Goal: Entertainment & Leisure: Browse casually

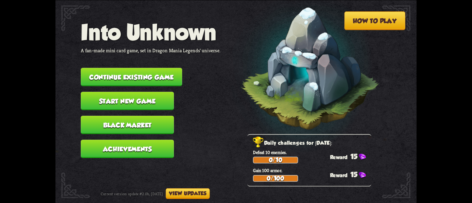
click at [133, 73] on button "Continue existing game" at bounding box center [131, 77] width 101 height 18
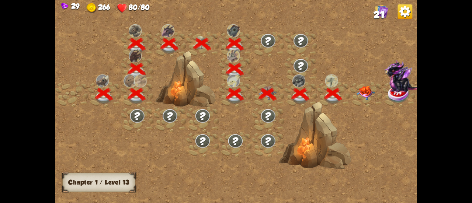
scroll to position [0, 112]
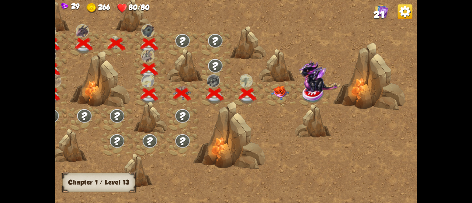
click at [276, 92] on img at bounding box center [280, 93] width 18 height 14
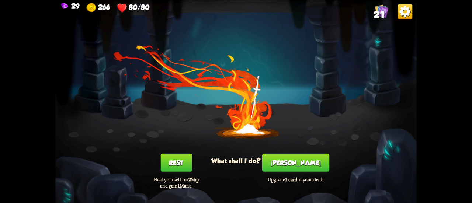
click at [292, 160] on button "[PERSON_NAME]" at bounding box center [295, 162] width 67 height 18
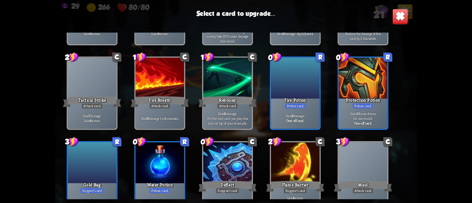
scroll to position [232, 0]
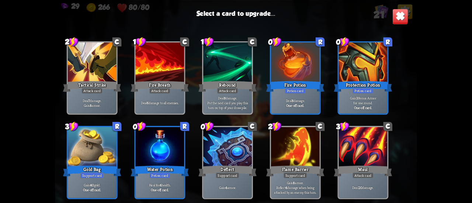
click at [370, 158] on div at bounding box center [363, 147] width 49 height 41
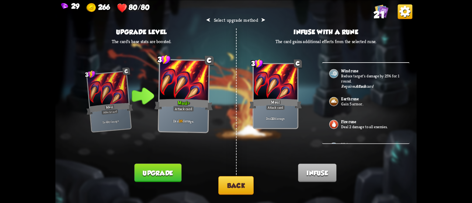
click at [159, 170] on button "Upgrade" at bounding box center [157, 173] width 47 height 18
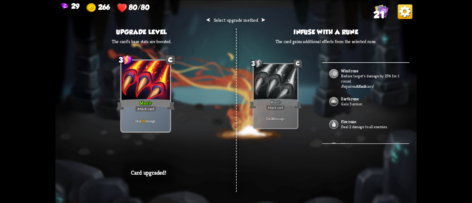
click at [127, 76] on div at bounding box center [145, 80] width 49 height 41
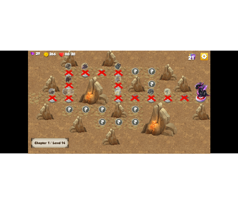
scroll to position [0, 112]
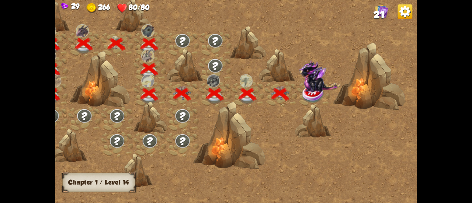
click at [302, 82] on img at bounding box center [319, 76] width 42 height 32
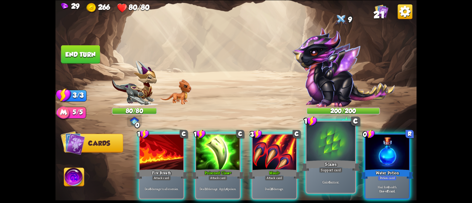
click at [326, 158] on div at bounding box center [330, 142] width 49 height 41
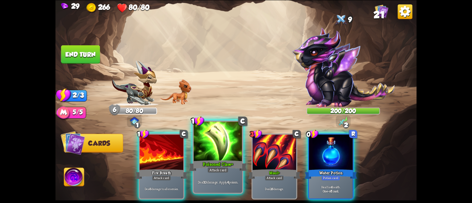
click at [227, 157] on div at bounding box center [218, 142] width 49 height 41
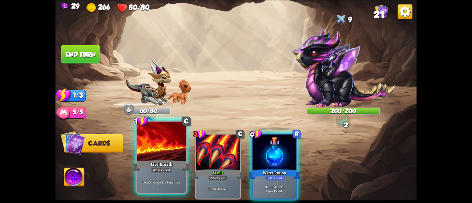
click at [152, 161] on div "Fire Breath" at bounding box center [161, 165] width 58 height 13
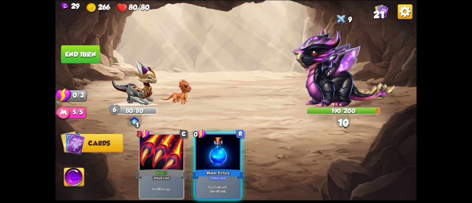
click at [84, 57] on button "End turn" at bounding box center [80, 54] width 39 height 18
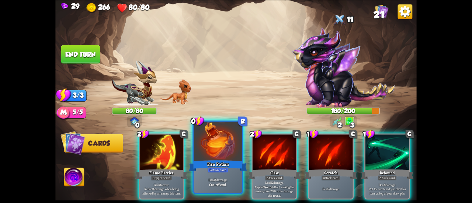
click at [202, 158] on div at bounding box center [218, 142] width 49 height 41
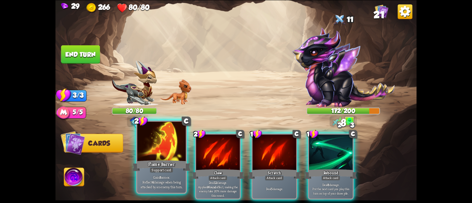
click at [165, 163] on div "Flame Barrier" at bounding box center [161, 165] width 58 height 13
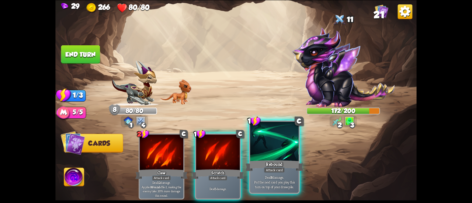
click at [285, 169] on div "Rebound" at bounding box center [274, 165] width 58 height 13
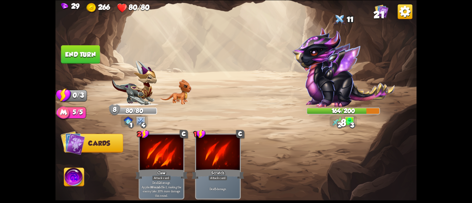
click at [84, 65] on img at bounding box center [235, 101] width 361 height 203
click at [83, 59] on button "End turn" at bounding box center [80, 54] width 39 height 18
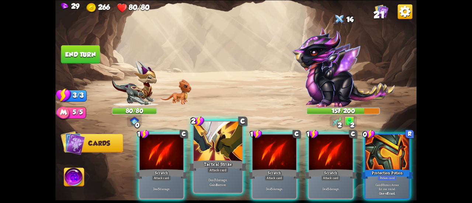
click at [230, 151] on div at bounding box center [218, 142] width 49 height 41
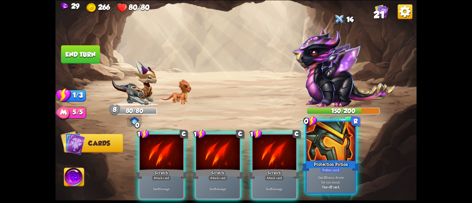
click at [331, 163] on div "Protection Potion" at bounding box center [331, 165] width 58 height 13
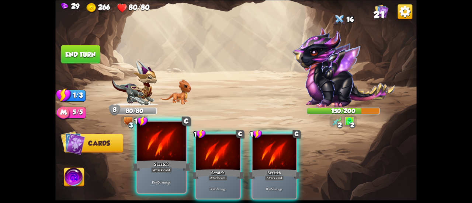
click at [151, 170] on div "Attack card" at bounding box center [161, 170] width 21 height 6
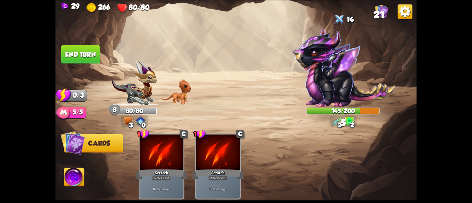
click at [74, 53] on button "End turn" at bounding box center [80, 54] width 39 height 18
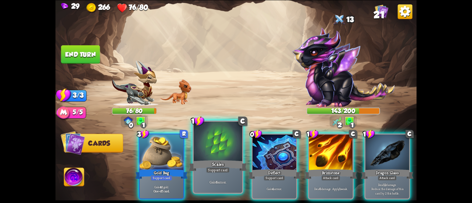
click at [218, 162] on div "Scales" at bounding box center [218, 165] width 58 height 13
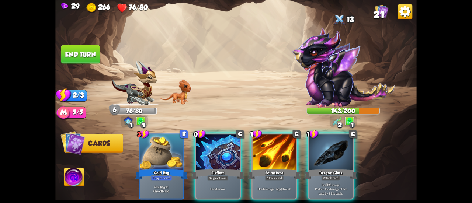
click at [218, 168] on div "Deflect" at bounding box center [218, 174] width 52 height 12
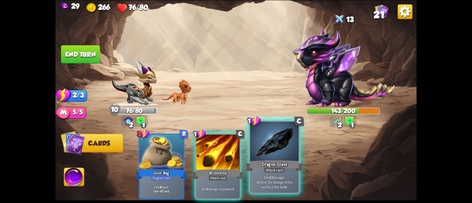
click at [286, 162] on div "Dragon Glass" at bounding box center [274, 165] width 58 height 13
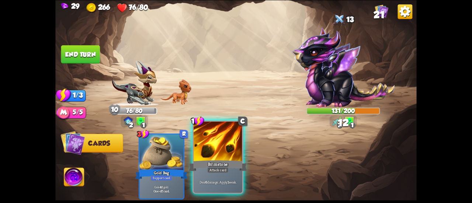
click at [224, 159] on div "Brimstone" at bounding box center [218, 165] width 58 height 13
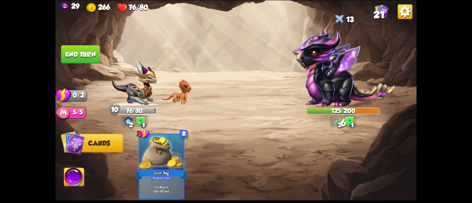
click at [93, 62] on button "End turn" at bounding box center [80, 54] width 39 height 18
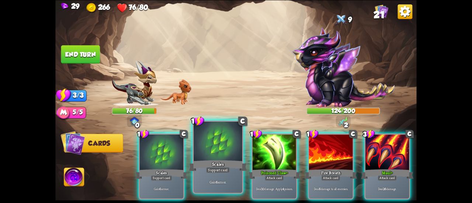
click at [210, 159] on div "Scales" at bounding box center [218, 165] width 58 height 13
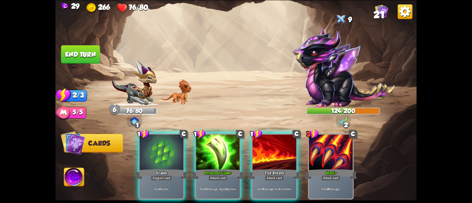
click at [210, 168] on div "Poisoned Claw+" at bounding box center [218, 174] width 52 height 12
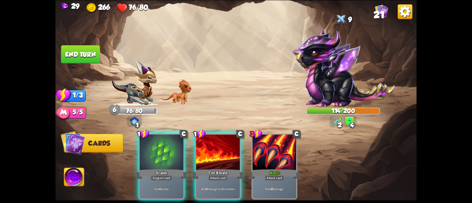
click at [210, 168] on div "Fire Breath" at bounding box center [218, 174] width 52 height 12
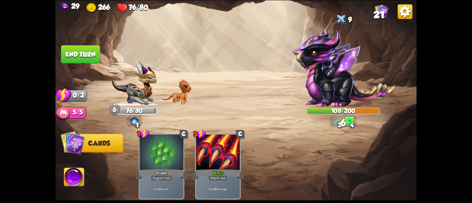
click at [77, 62] on button "End turn" at bounding box center [80, 54] width 39 height 18
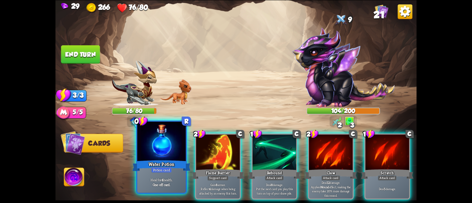
click at [168, 154] on div at bounding box center [161, 142] width 49 height 41
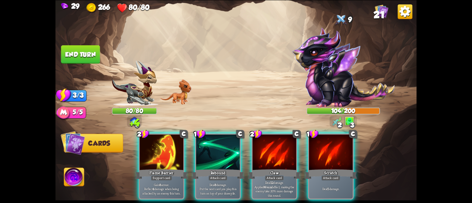
click at [168, 154] on div at bounding box center [162, 153] width 44 height 37
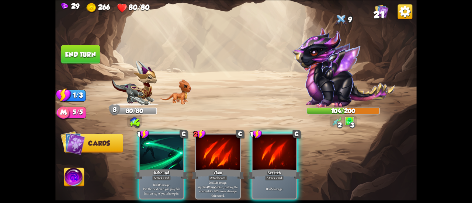
click at [168, 154] on div at bounding box center [162, 153] width 44 height 37
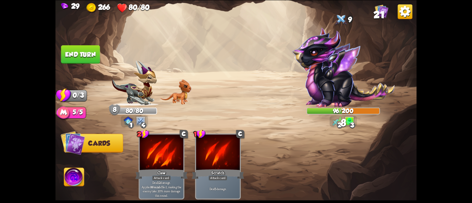
click at [78, 53] on button "End turn" at bounding box center [80, 54] width 39 height 18
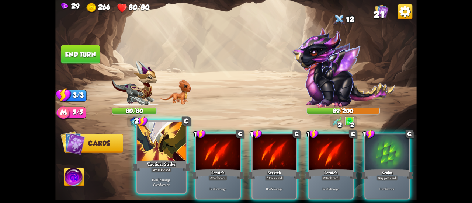
click at [170, 159] on div "Tactical Strike" at bounding box center [161, 165] width 58 height 13
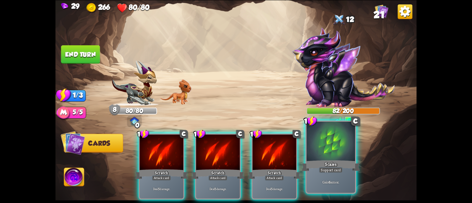
click at [330, 166] on div "Scales" at bounding box center [331, 165] width 58 height 13
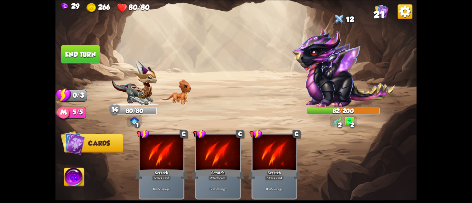
click at [88, 48] on button "End turn" at bounding box center [80, 54] width 39 height 18
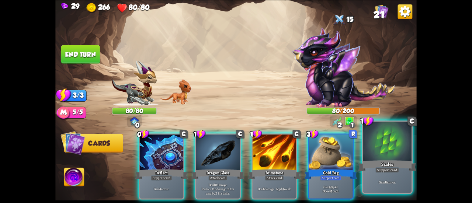
click at [376, 169] on div "Support card" at bounding box center [387, 170] width 24 height 6
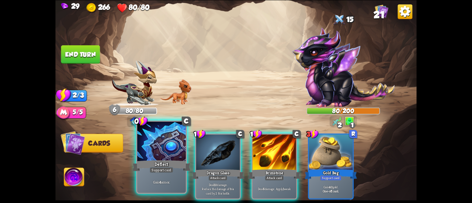
click at [139, 146] on div at bounding box center [161, 142] width 49 height 41
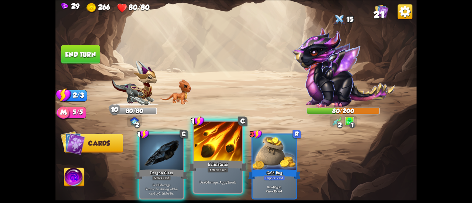
click at [199, 147] on div at bounding box center [218, 142] width 49 height 41
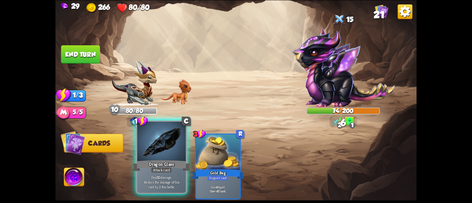
click at [155, 152] on div at bounding box center [161, 142] width 49 height 41
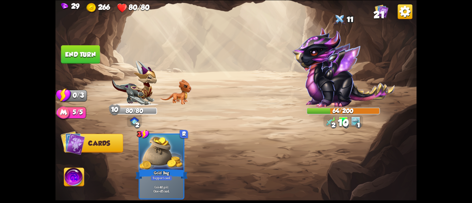
click at [88, 59] on button "End turn" at bounding box center [80, 54] width 39 height 18
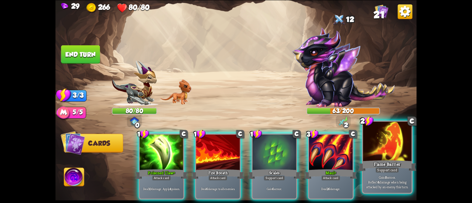
click at [400, 155] on div at bounding box center [387, 142] width 49 height 41
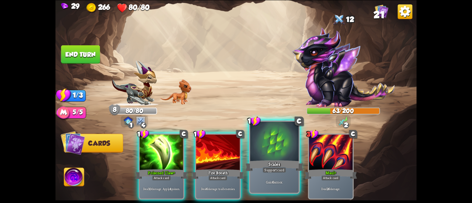
click at [256, 164] on div "Scales" at bounding box center [274, 165] width 58 height 13
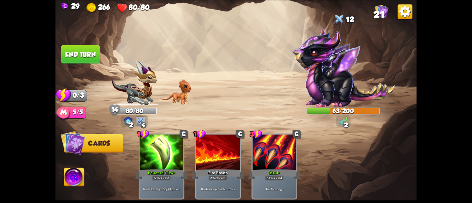
click at [71, 53] on button "End turn" at bounding box center [80, 54] width 39 height 18
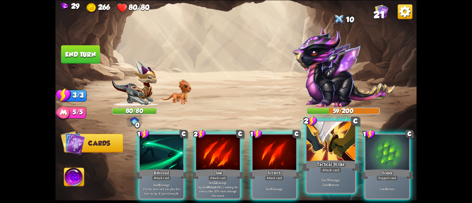
click at [333, 165] on div "Tactical Strike" at bounding box center [331, 165] width 58 height 13
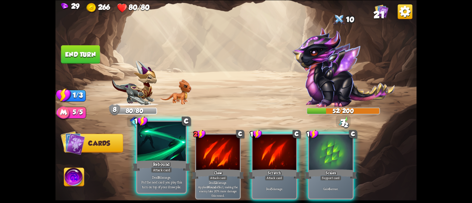
click at [154, 145] on div at bounding box center [161, 142] width 49 height 41
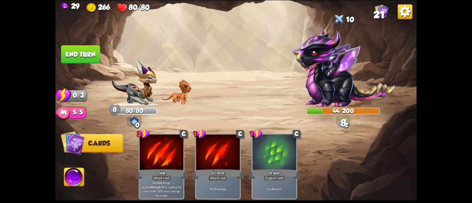
click at [83, 49] on button "End turn" at bounding box center [80, 54] width 39 height 18
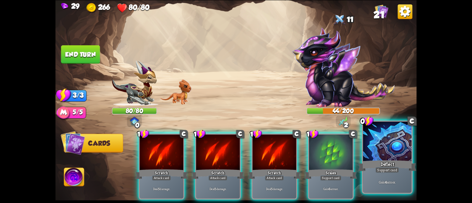
click at [386, 159] on div at bounding box center [387, 142] width 49 height 41
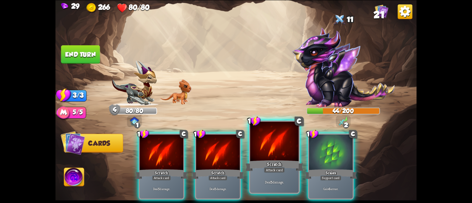
click at [259, 163] on div "Scratch" at bounding box center [274, 165] width 58 height 13
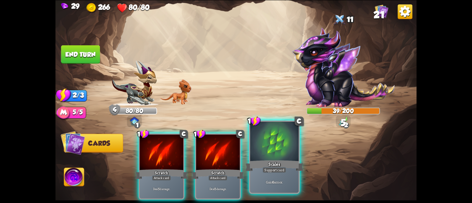
click at [265, 166] on div "Scales" at bounding box center [274, 165] width 58 height 13
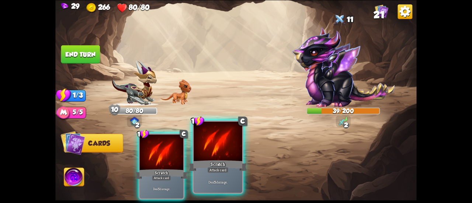
click at [206, 162] on div "Scratch" at bounding box center [218, 165] width 58 height 13
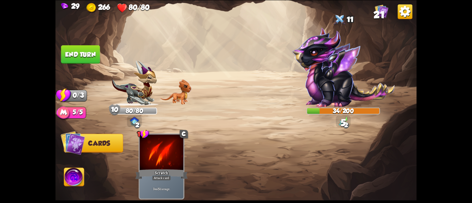
click at [100, 73] on img at bounding box center [235, 101] width 361 height 203
click at [64, 44] on img at bounding box center [235, 101] width 361 height 203
click at [71, 57] on button "End turn" at bounding box center [80, 54] width 39 height 18
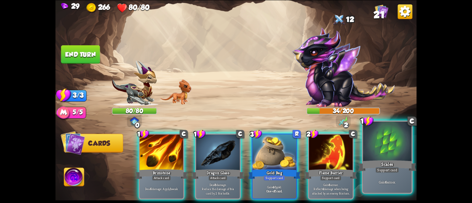
click at [376, 166] on div "Scales" at bounding box center [387, 165] width 58 height 13
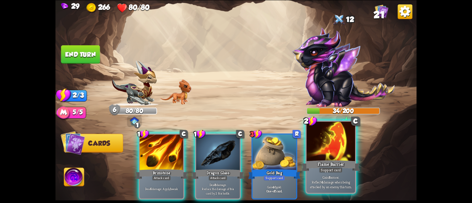
click at [323, 167] on div "Flame Barrier" at bounding box center [331, 165] width 58 height 13
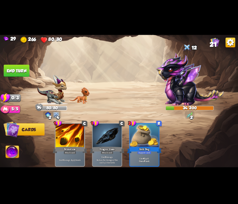
click at [10, 69] on button "End turn" at bounding box center [17, 71] width 26 height 12
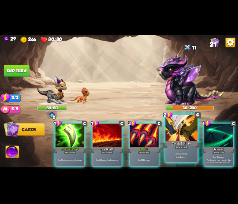
click at [179, 141] on div "Tactical Strike" at bounding box center [181, 144] width 38 height 8
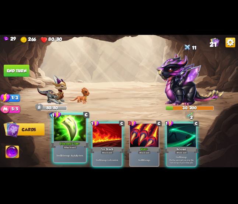
click at [60, 144] on div "Poisoned Claw+" at bounding box center [70, 144] width 38 height 8
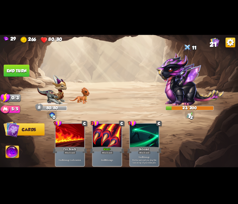
click at [17, 69] on button "End turn" at bounding box center [17, 71] width 26 height 12
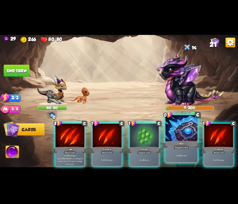
click at [179, 149] on div "Support card" at bounding box center [181, 147] width 15 height 4
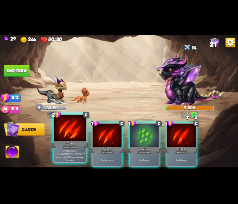
click at [74, 133] on div at bounding box center [70, 128] width 32 height 27
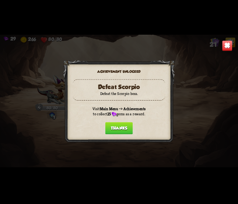
click at [115, 131] on button "Thanks" at bounding box center [119, 128] width 28 height 12
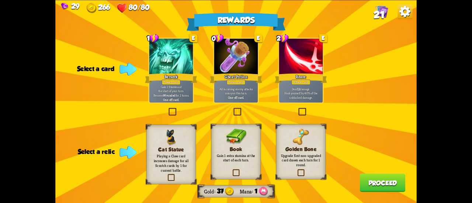
click at [170, 93] on b "Wounded" at bounding box center [169, 95] width 12 height 4
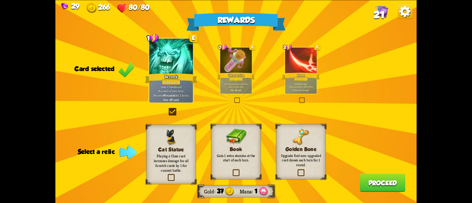
click at [296, 170] on label at bounding box center [296, 170] width 0 height 0
click at [0, 0] on input "checkbox" at bounding box center [0, 0] width 0 height 0
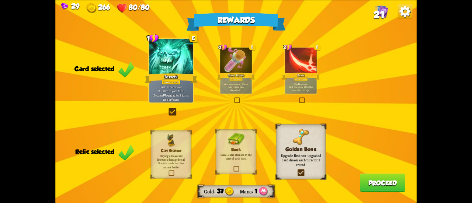
click at [378, 178] on button "Proceed" at bounding box center [383, 183] width 46 height 18
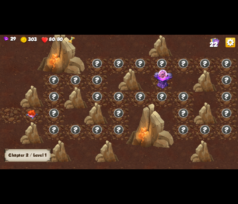
click at [31, 112] on img at bounding box center [32, 114] width 12 height 9
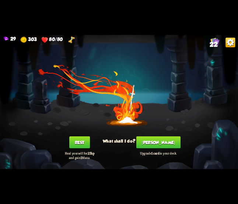
click at [159, 143] on button "[PERSON_NAME]" at bounding box center [158, 142] width 44 height 12
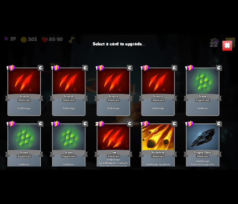
drag, startPoint x: 186, startPoint y: 80, endPoint x: 199, endPoint y: 29, distance: 52.1
click at [199, 29] on div "29 303 80/80 22 Select a card to upgrade... 1 C Scratch Attack card Deal 5 dama…" at bounding box center [119, 102] width 238 height 204
drag, startPoint x: 106, startPoint y: 111, endPoint x: 111, endPoint y: 91, distance: 20.0
click at [111, 91] on div "1 C Scratch Attack card Deal 5 damage." at bounding box center [114, 91] width 34 height 48
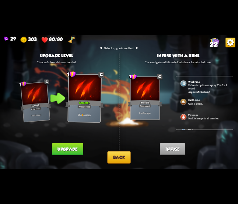
click at [117, 156] on button "Back" at bounding box center [118, 157] width 23 height 12
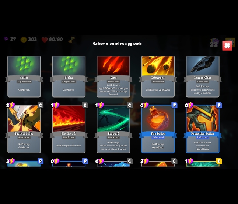
scroll to position [232, 0]
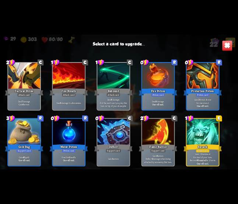
click at [66, 132] on div at bounding box center [69, 132] width 32 height 27
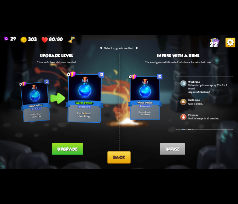
click at [64, 147] on button "Upgrade" at bounding box center [67, 149] width 31 height 12
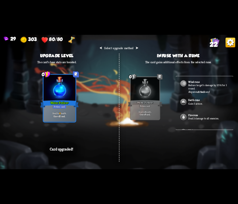
click at [153, 104] on div "Water Potion+" at bounding box center [145, 103] width 35 height 8
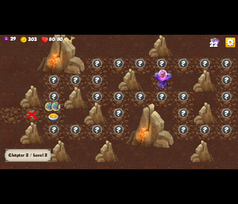
click at [52, 114] on img at bounding box center [54, 117] width 12 height 9
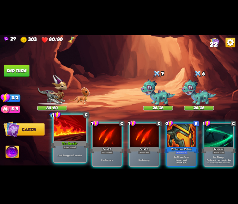
click at [81, 145] on div "Fire Breath+" at bounding box center [70, 144] width 38 height 8
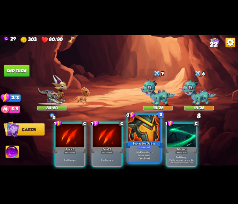
click at [143, 149] on div "Gain 3 Bonus Armor for one round. One-off card." at bounding box center [144, 155] width 32 height 14
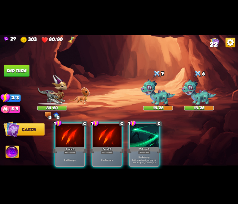
click at [143, 153] on div "Deal 8 damage. Put the next card you play this turn on top of your draw pile." at bounding box center [144, 159] width 29 height 13
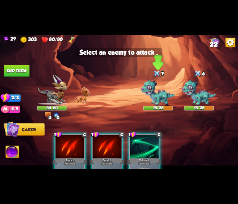
click at [144, 95] on img at bounding box center [158, 92] width 34 height 27
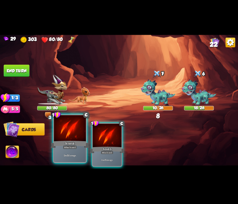
click at [81, 135] on div at bounding box center [70, 128] width 32 height 27
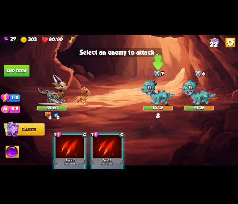
click at [154, 100] on img at bounding box center [158, 92] width 34 height 27
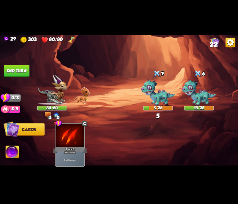
click at [14, 69] on button "End turn" at bounding box center [17, 71] width 26 height 12
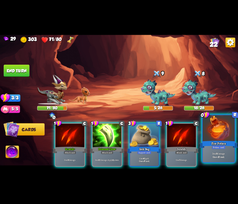
click at [217, 136] on div at bounding box center [219, 128] width 32 height 27
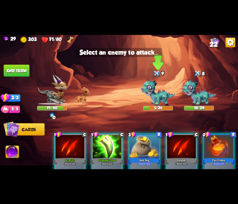
click at [159, 98] on img at bounding box center [158, 92] width 34 height 27
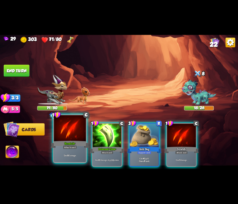
click at [73, 140] on div "Scratch+" at bounding box center [70, 144] width 38 height 8
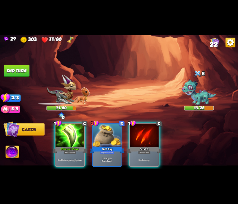
click at [203, 98] on img at bounding box center [199, 92] width 34 height 27
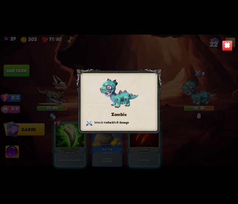
click at [229, 51] on img at bounding box center [227, 45] width 10 height 10
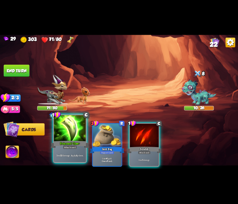
click at [69, 145] on div "Poisoned Claw+" at bounding box center [70, 144] width 38 height 8
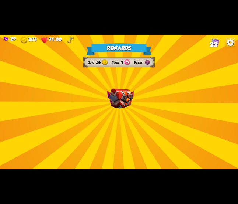
click at [119, 116] on div "Rewards Gold 34 Mana 1 Runes Select a card 1 C Bane Attack card Deal 6 damage. …" at bounding box center [119, 102] width 238 height 134
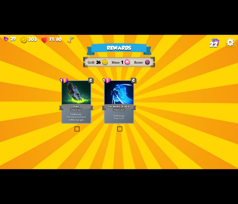
click at [121, 110] on div "Rewards Gold 34 Mana 1 Runes Select a card 1 C Bane Attack card Deal 6 damage. …" at bounding box center [119, 102] width 238 height 134
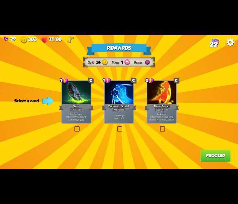
click at [159, 127] on label at bounding box center [159, 127] width 0 height 0
click at [0, 0] on input "checkbox" at bounding box center [0, 0] width 0 height 0
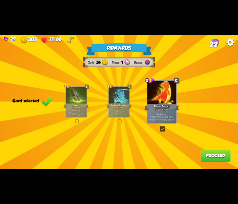
click at [218, 159] on button "Proceed" at bounding box center [216, 155] width 30 height 12
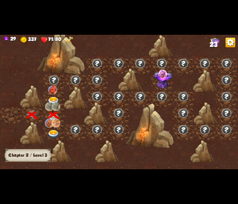
click at [53, 101] on img at bounding box center [54, 101] width 12 height 9
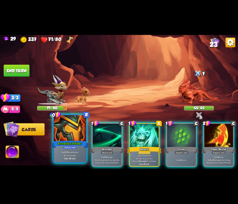
click at [76, 145] on div "Protection Potion+" at bounding box center [70, 144] width 38 height 8
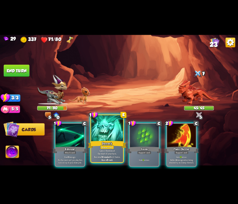
click at [109, 145] on div "Berserk" at bounding box center [107, 144] width 38 height 8
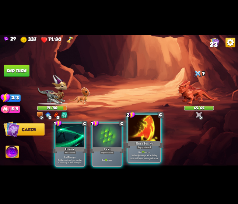
click at [146, 143] on div "Flame Barrier" at bounding box center [144, 144] width 38 height 8
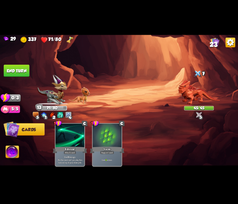
click at [26, 74] on button "End turn" at bounding box center [17, 71] width 26 height 12
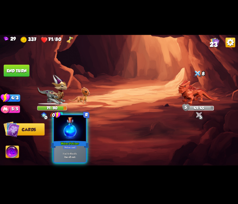
click at [74, 140] on div "Water Potion+" at bounding box center [70, 144] width 38 height 8
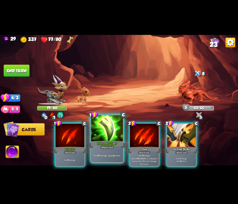
click at [110, 129] on div at bounding box center [107, 128] width 32 height 27
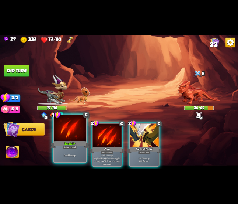
click at [69, 131] on div at bounding box center [70, 128] width 32 height 27
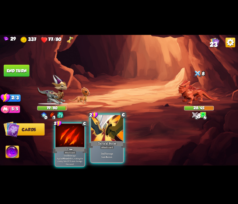
click at [100, 133] on div at bounding box center [107, 128] width 32 height 27
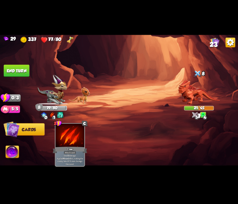
click at [20, 68] on button "End turn" at bounding box center [17, 71] width 26 height 12
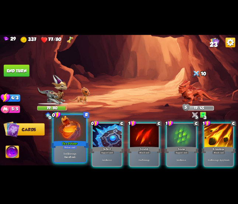
click at [73, 136] on div at bounding box center [70, 128] width 32 height 27
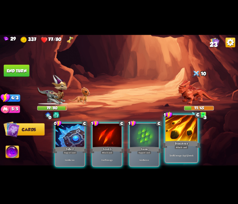
click at [175, 135] on div at bounding box center [182, 128] width 32 height 27
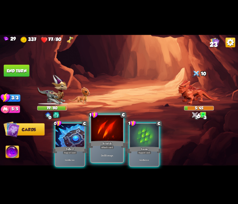
click at [109, 139] on div at bounding box center [107, 128] width 32 height 27
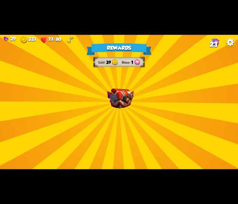
click at [138, 109] on div "Rewards Gold 39 Mana 1 Select a card 3 C Maul Attack card Deal 20 damage. 1 C L…" at bounding box center [119, 102] width 238 height 134
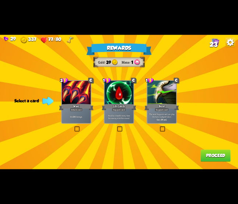
click at [70, 127] on div "Rewards Gold 39 Mana 1 Select a card 3 C Maul Attack card Deal 20 damage. 1 C L…" at bounding box center [119, 102] width 238 height 134
click at [74, 127] on label at bounding box center [74, 127] width 0 height 0
click at [0, 0] on input "checkbox" at bounding box center [0, 0] width 0 height 0
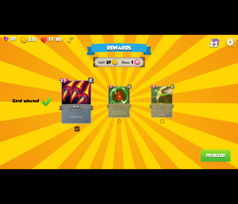
click at [208, 156] on button "Proceed" at bounding box center [216, 155] width 30 height 12
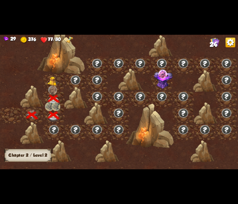
click at [217, 47] on span "24" at bounding box center [214, 44] width 8 height 7
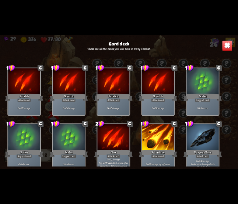
drag, startPoint x: 99, startPoint y: 139, endPoint x: 147, endPoint y: 75, distance: 80.6
click at [147, 75] on div "1 C Scratch Attack card Deal 5 damage. 1 C Scratch Attack card Deal 5 damage. 1…" at bounding box center [119, 111] width 238 height 110
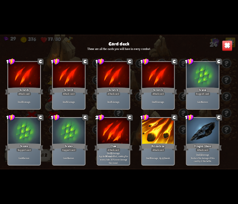
scroll to position [0, 0]
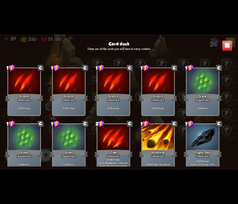
click at [225, 44] on img at bounding box center [227, 45] width 10 height 10
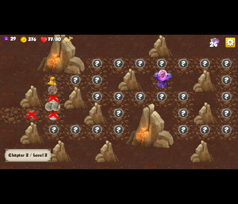
click at [48, 86] on div at bounding box center [54, 82] width 22 height 17
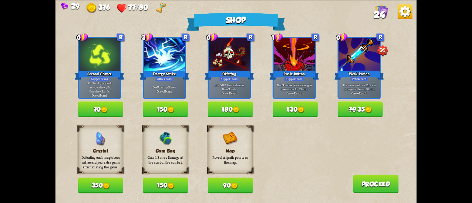
click at [225, 187] on button "90" at bounding box center [230, 186] width 45 height 16
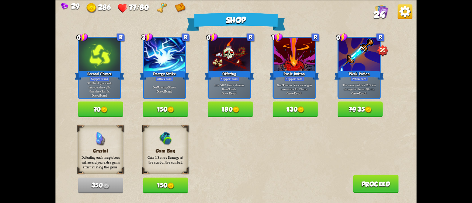
click at [166, 110] on button "150" at bounding box center [165, 109] width 45 height 16
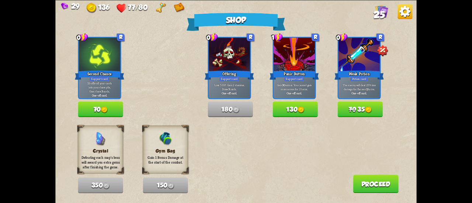
click at [103, 104] on button "70" at bounding box center [100, 109] width 45 height 16
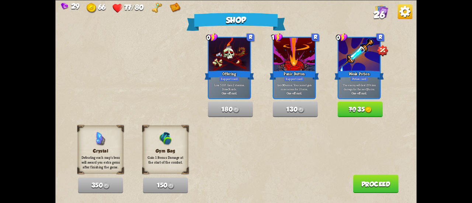
click at [356, 112] on button "70 35" at bounding box center [360, 109] width 45 height 16
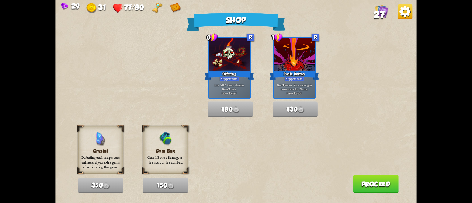
click at [373, 185] on button "Proceed" at bounding box center [376, 184] width 46 height 18
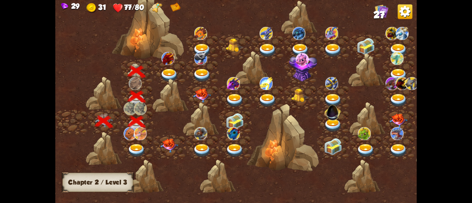
click at [138, 145] on img at bounding box center [137, 150] width 18 height 13
click at [136, 152] on img at bounding box center [137, 150] width 18 height 13
click at [132, 149] on img at bounding box center [137, 150] width 18 height 13
click at [169, 60] on img at bounding box center [167, 58] width 13 height 13
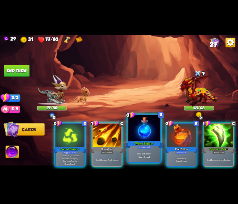
click at [146, 136] on div at bounding box center [144, 128] width 32 height 27
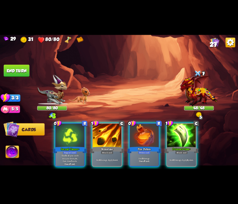
click at [146, 136] on div at bounding box center [144, 136] width 29 height 24
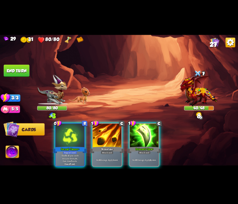
click at [146, 136] on div at bounding box center [144, 136] width 29 height 24
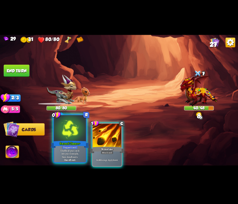
click at [64, 132] on div at bounding box center [70, 128] width 32 height 27
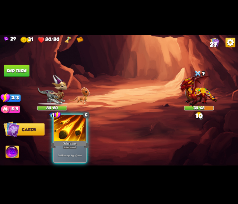
click at [65, 131] on div at bounding box center [70, 128] width 32 height 27
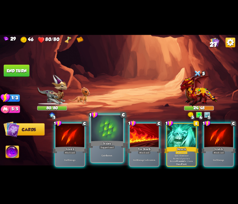
click at [110, 142] on div "Scales" at bounding box center [107, 144] width 38 height 8
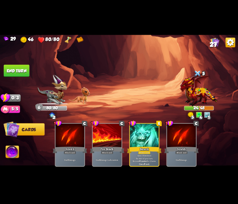
click at [20, 71] on button "End turn" at bounding box center [17, 71] width 26 height 12
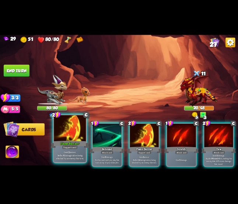
click at [82, 131] on div at bounding box center [70, 128] width 32 height 27
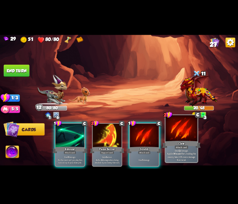
click at [179, 131] on div at bounding box center [182, 128] width 32 height 27
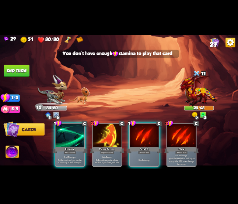
click at [49, 143] on div "1 C Rebound Attack card Deal 8 damage. Put the next card you play this turn on …" at bounding box center [143, 138] width 191 height 59
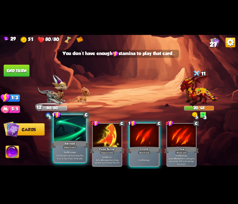
click at [60, 138] on div at bounding box center [70, 128] width 32 height 27
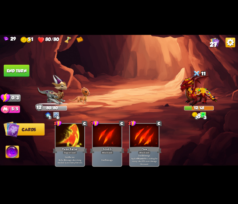
click at [18, 72] on button "End turn" at bounding box center [17, 71] width 26 height 12
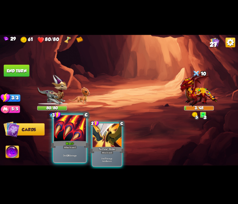
click at [67, 133] on div at bounding box center [70, 128] width 32 height 27
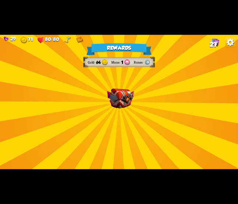
click at [157, 80] on div "Rewards Gold 64 Mana 1 Runes Select a card 1 C Riposte Attack card Deal 5 damag…" at bounding box center [119, 102] width 238 height 134
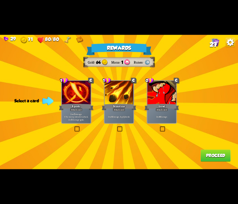
click at [73, 129] on div "Rewards Gold 64 Mana 1 Runes Select a card 1 C Riposte Attack card Deal 5 damag…" at bounding box center [119, 102] width 238 height 134
click at [164, 110] on div "Attack card" at bounding box center [162, 110] width 13 height 4
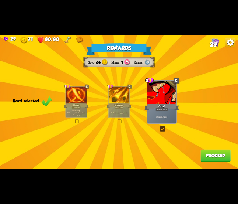
click at [207, 154] on button "Proceed" at bounding box center [216, 155] width 30 height 12
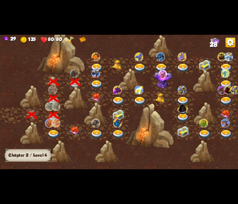
click at [97, 81] on img at bounding box center [97, 84] width 12 height 9
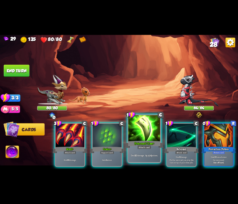
click at [133, 138] on div at bounding box center [144, 128] width 32 height 27
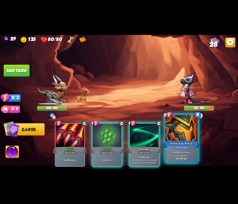
click at [177, 132] on div at bounding box center [182, 128] width 32 height 27
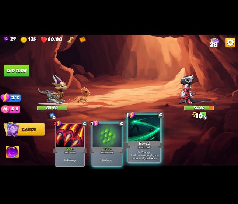
click at [136, 140] on div "Rebound" at bounding box center [144, 144] width 38 height 8
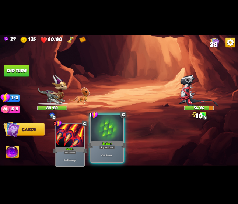
click at [114, 138] on div at bounding box center [107, 128] width 32 height 27
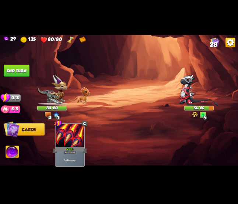
click at [20, 70] on button "End turn" at bounding box center [17, 71] width 26 height 12
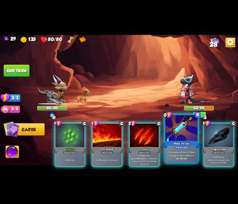
click at [175, 133] on div at bounding box center [182, 128] width 32 height 27
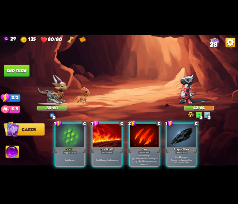
click at [200, 135] on div "1 C Scales+ Support card Gain 9 armor. 1 C Fire Breath Attack card Deal 6 damag…" at bounding box center [143, 138] width 191 height 59
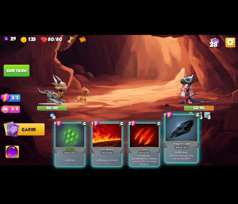
click at [181, 137] on div at bounding box center [182, 128] width 32 height 27
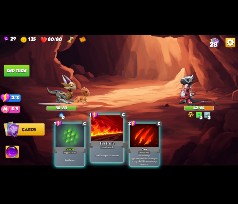
click at [107, 137] on div at bounding box center [107, 128] width 32 height 27
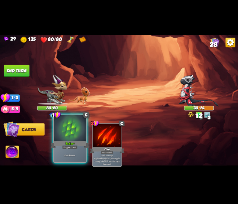
click at [67, 138] on div at bounding box center [70, 128] width 32 height 27
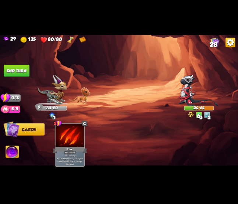
click at [21, 71] on button "End turn" at bounding box center [17, 71] width 26 height 12
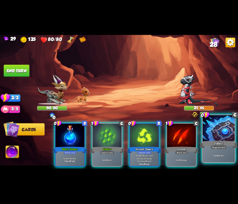
click at [221, 138] on div at bounding box center [219, 128] width 32 height 27
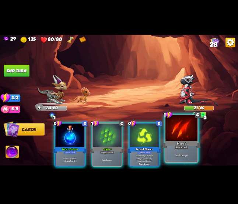
click at [190, 138] on div at bounding box center [182, 128] width 32 height 27
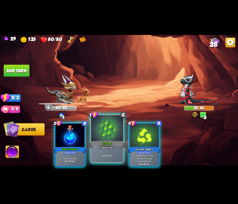
click at [104, 140] on div "Scales+" at bounding box center [107, 144] width 38 height 8
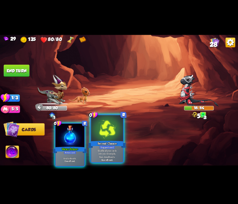
click at [117, 138] on div at bounding box center [107, 128] width 32 height 27
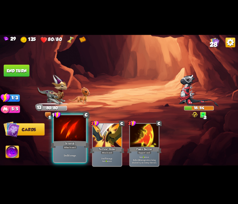
click at [70, 129] on div at bounding box center [70, 128] width 32 height 27
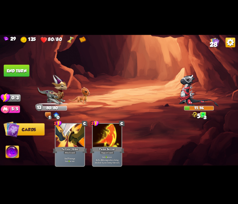
click at [24, 65] on button "End turn" at bounding box center [17, 71] width 26 height 12
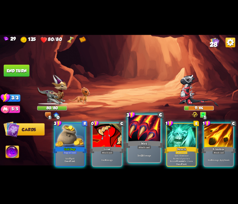
click at [142, 132] on div at bounding box center [144, 128] width 32 height 27
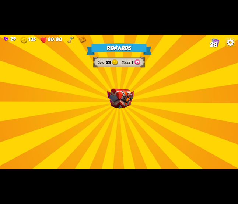
click at [136, 95] on div "Rewards Gold 28 Mana 1 Select a card 1 C Dragon Glass Attack card Deal 12 damag…" at bounding box center [119, 102] width 238 height 134
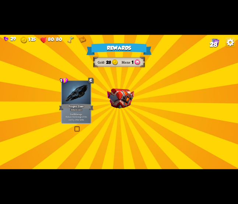
click at [128, 98] on img at bounding box center [120, 98] width 27 height 20
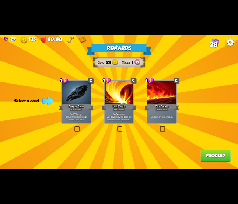
click at [74, 127] on label at bounding box center [74, 127] width 0 height 0
click at [0, 0] on input "checkbox" at bounding box center [0, 0] width 0 height 0
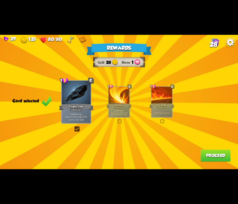
click at [117, 98] on div at bounding box center [119, 96] width 21 height 18
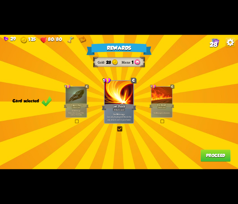
click at [204, 147] on div "Rewards Gold 28 Mana 1 Card selected 1 C Dragon Glass Attack card Deal 12 damag…" at bounding box center [119, 102] width 238 height 134
click at [208, 153] on button "Proceed" at bounding box center [216, 155] width 30 height 12
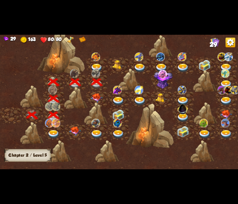
click at [97, 100] on img at bounding box center [97, 97] width 12 height 9
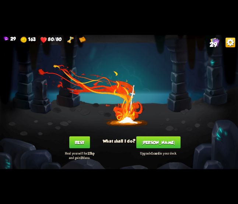
click at [156, 143] on button "[PERSON_NAME]" at bounding box center [158, 142] width 44 height 12
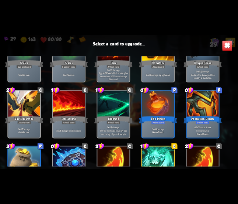
scroll to position [197, 0]
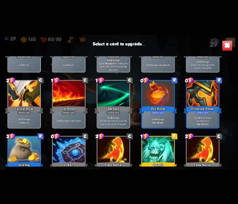
click at [159, 141] on div at bounding box center [158, 149] width 32 height 27
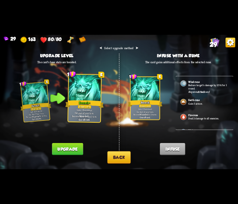
click at [119, 154] on button "Back" at bounding box center [118, 157] width 23 height 12
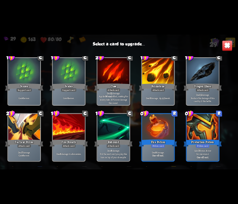
scroll to position [147, 0]
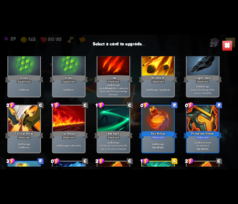
click at [75, 75] on div "Scales" at bounding box center [69, 78] width 38 height 8
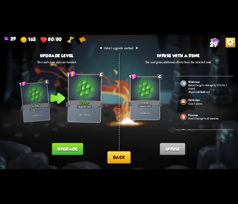
click at [112, 158] on button "Back" at bounding box center [118, 157] width 23 height 12
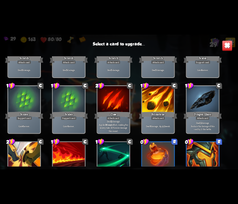
scroll to position [60, 0]
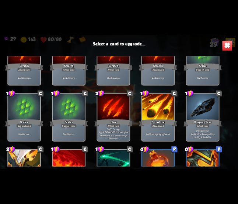
click at [67, 99] on div at bounding box center [69, 107] width 32 height 27
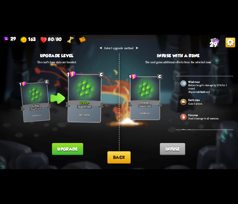
click at [56, 146] on button "Upgrade" at bounding box center [67, 149] width 31 height 12
